Goal: Task Accomplishment & Management: Use online tool/utility

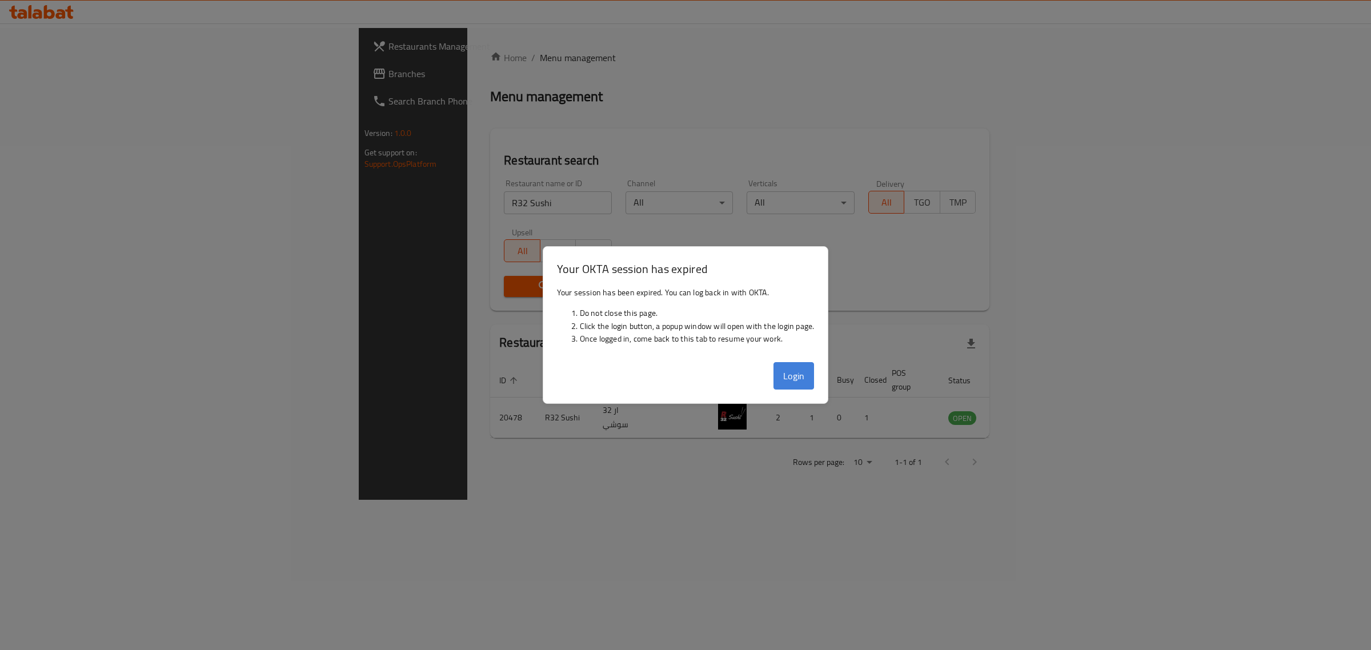
click at [812, 383] on button "Login" at bounding box center [793, 375] width 41 height 27
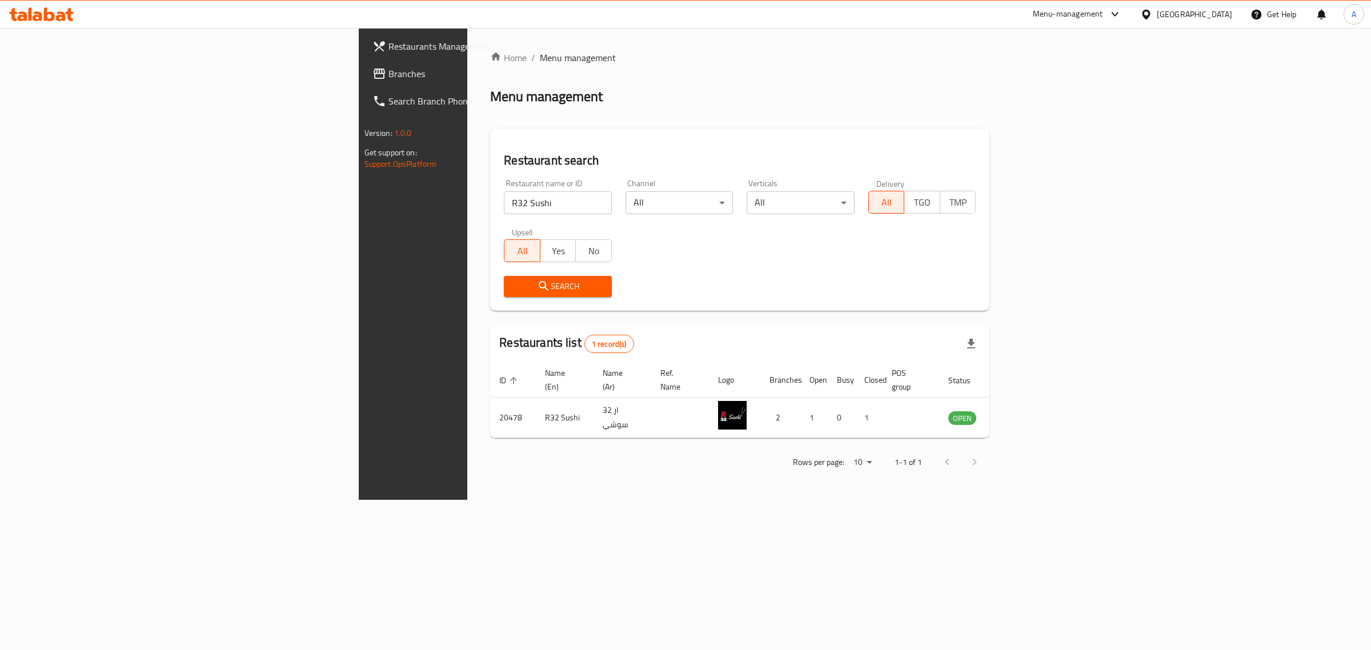
click at [1200, 23] on div "[GEOGRAPHIC_DATA]" at bounding box center [1186, 14] width 110 height 27
click at [1200, 18] on div "[GEOGRAPHIC_DATA]" at bounding box center [1193, 14] width 75 height 13
click at [1106, 116] on div "Egypt" at bounding box center [1145, 118] width 171 height 26
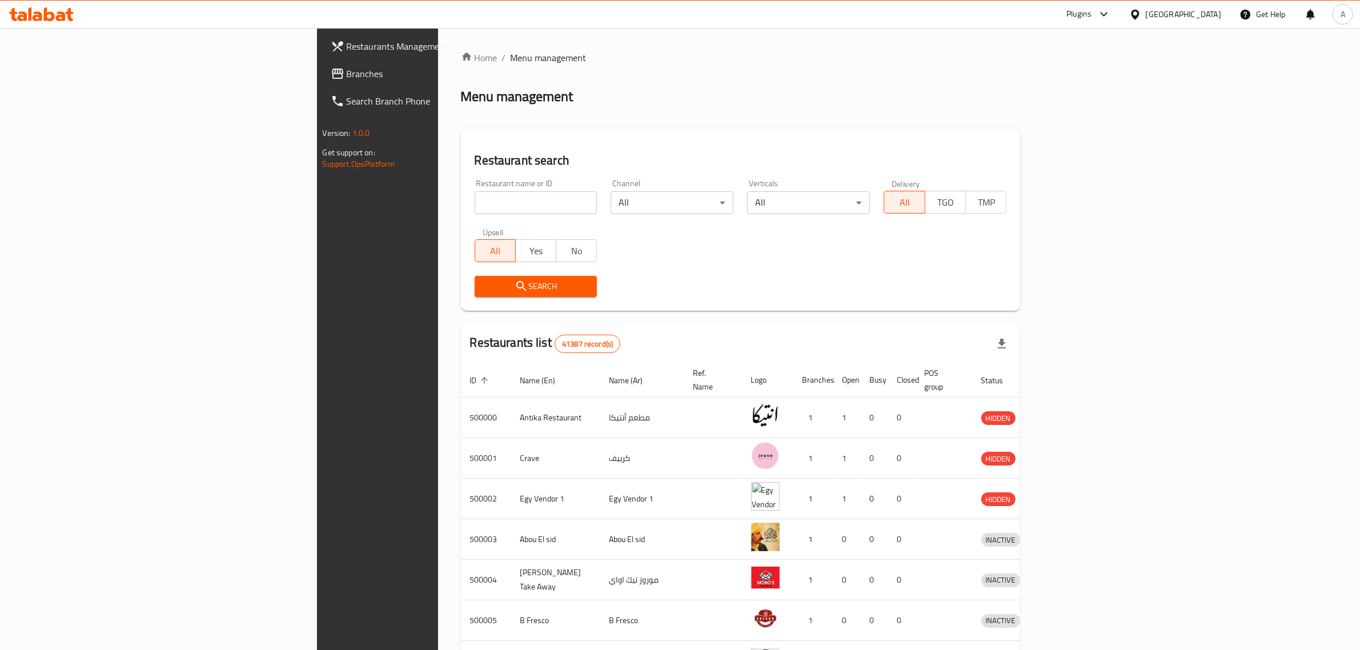
click at [475, 195] on input "search" at bounding box center [536, 202] width 123 height 23
paste input "703554"
type input "703554"
click button "Search" at bounding box center [536, 286] width 123 height 21
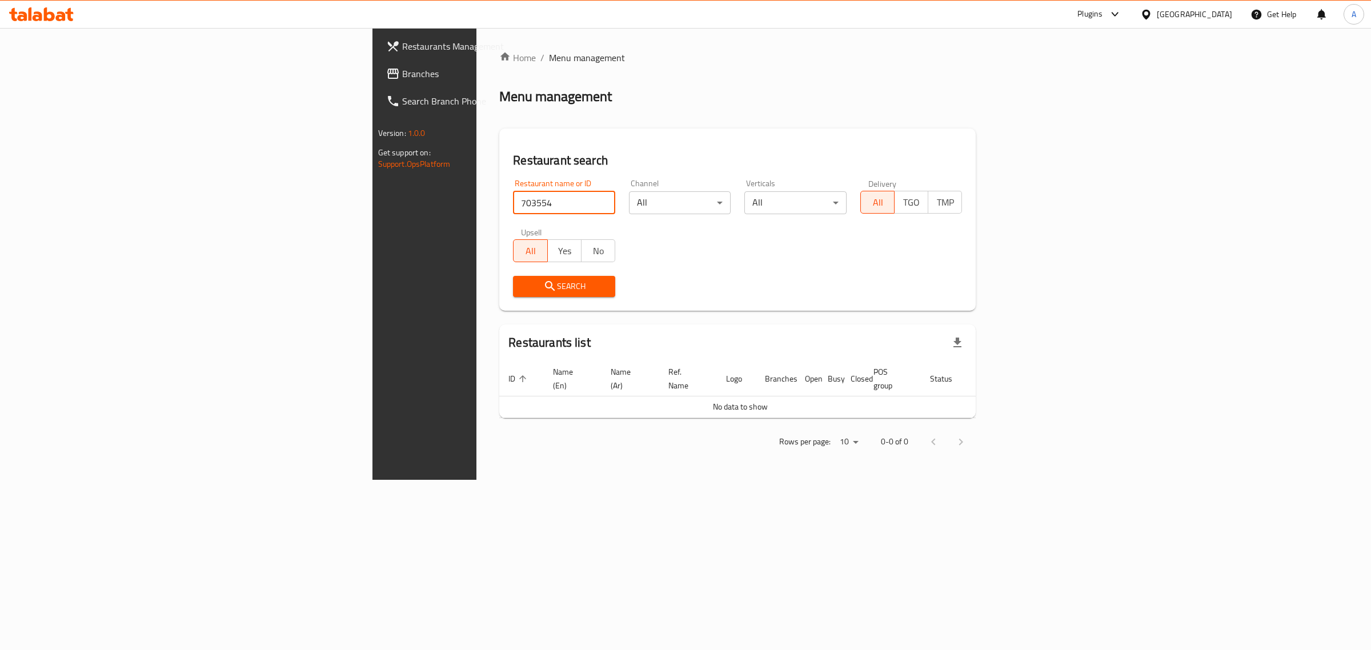
click at [1229, 15] on div "Egypt" at bounding box center [1193, 14] width 75 height 13
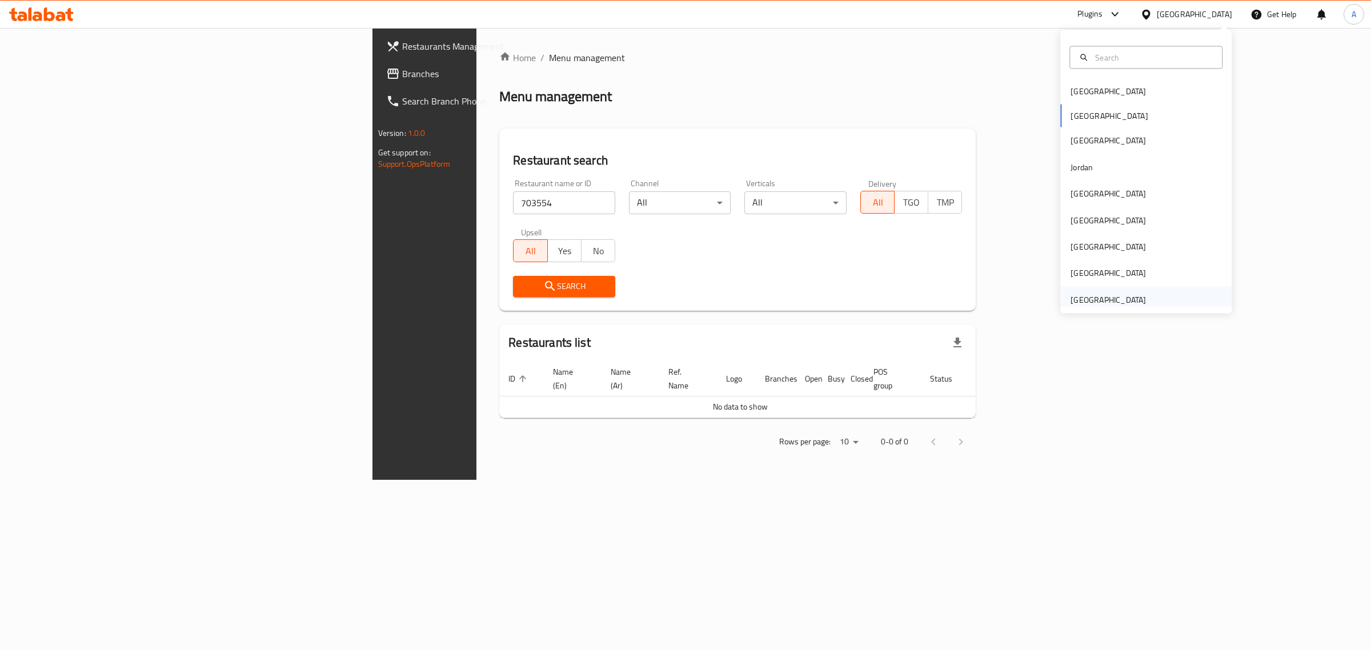
click at [1086, 293] on div "[GEOGRAPHIC_DATA]" at bounding box center [1107, 299] width 75 height 13
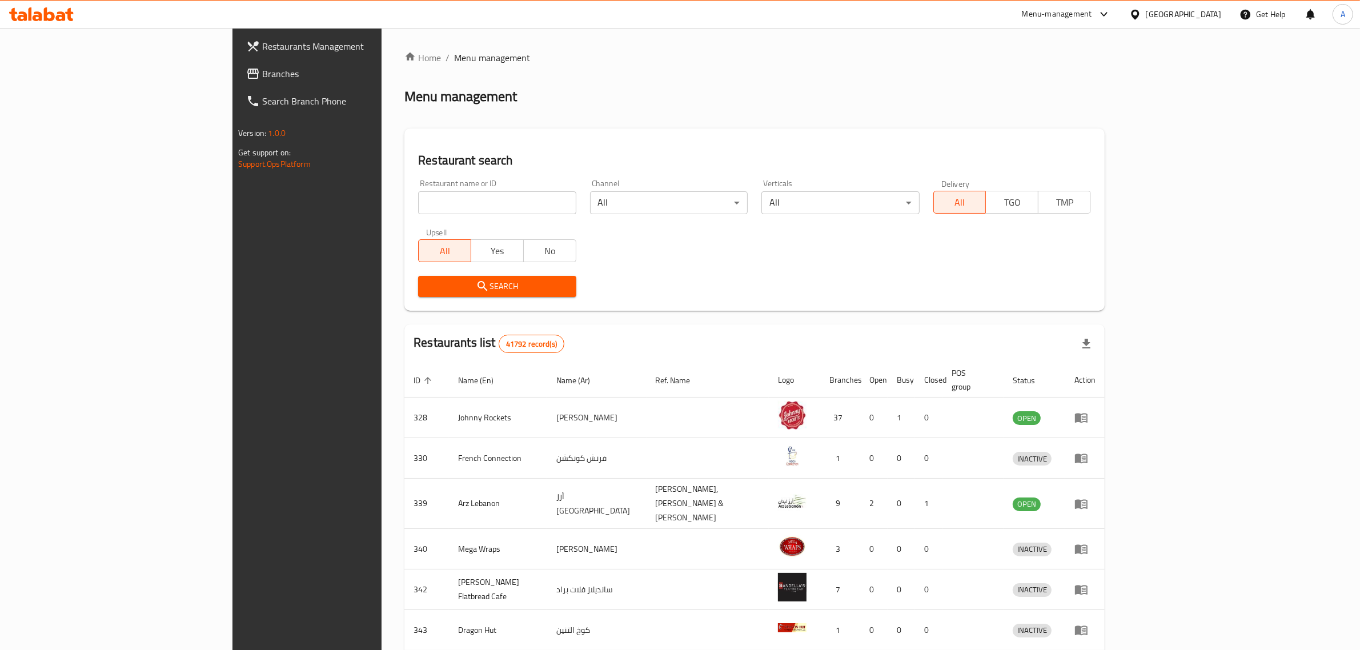
click at [483, 210] on input "search" at bounding box center [497, 202] width 158 height 23
paste input "703554"
type input "703554"
click button "Search" at bounding box center [497, 286] width 158 height 21
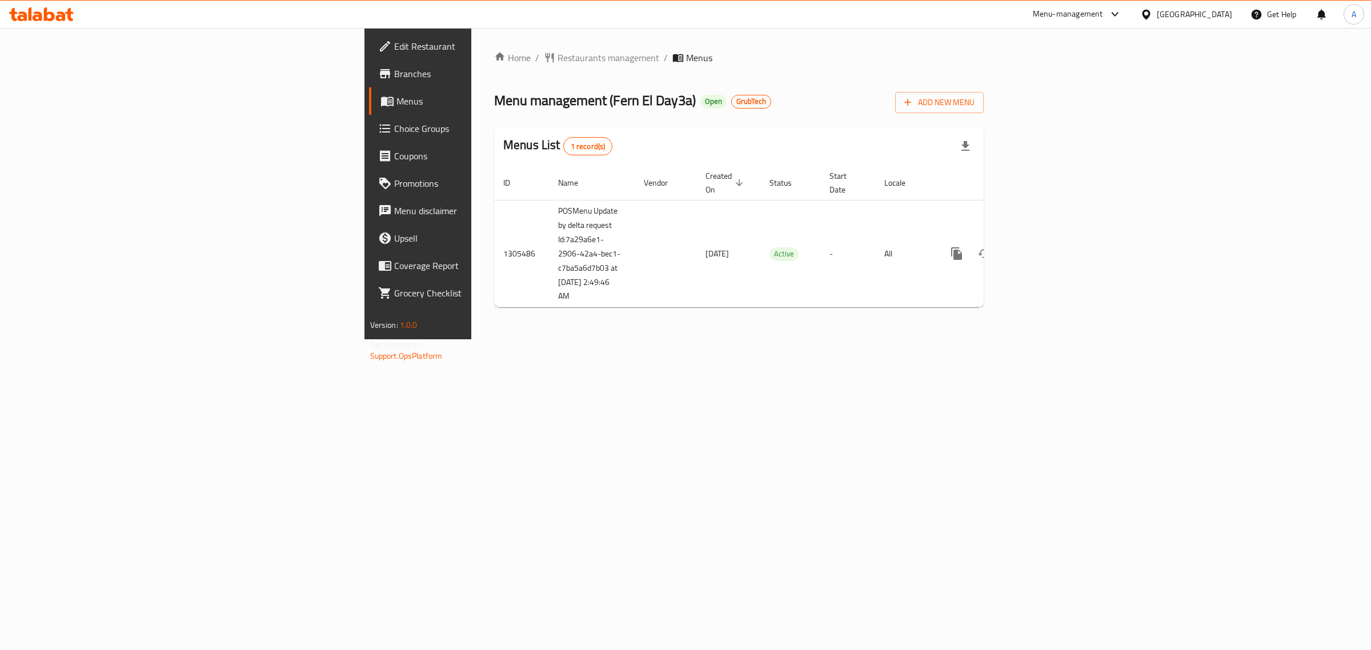
click at [596, 155] on div "Menus List 1 record(s)" at bounding box center [738, 146] width 489 height 39
click at [394, 41] on span "Edit Restaurant" at bounding box center [489, 46] width 190 height 14
